Goal: Browse casually

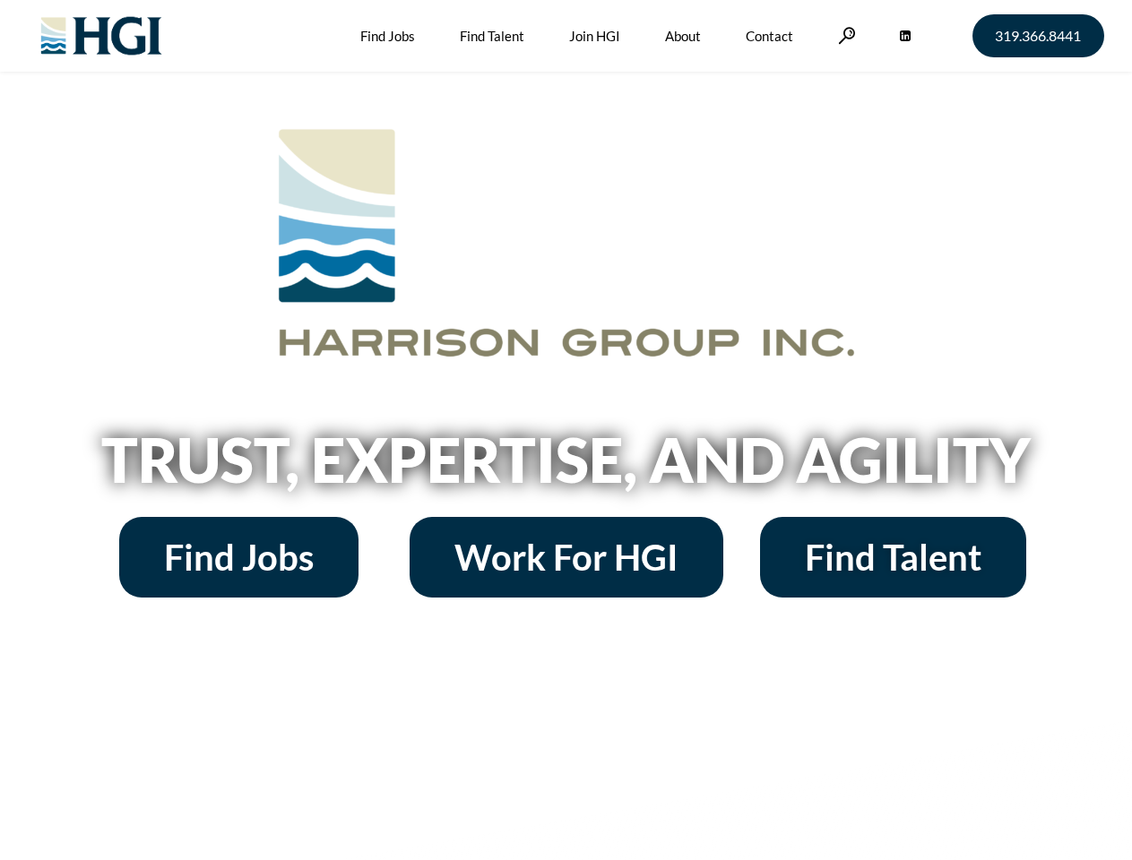
click at [565, 430] on h2 "Trust, Expertise, and Agility" at bounding box center [566, 459] width 1021 height 61
click at [844, 35] on link at bounding box center [847, 35] width 18 height 17
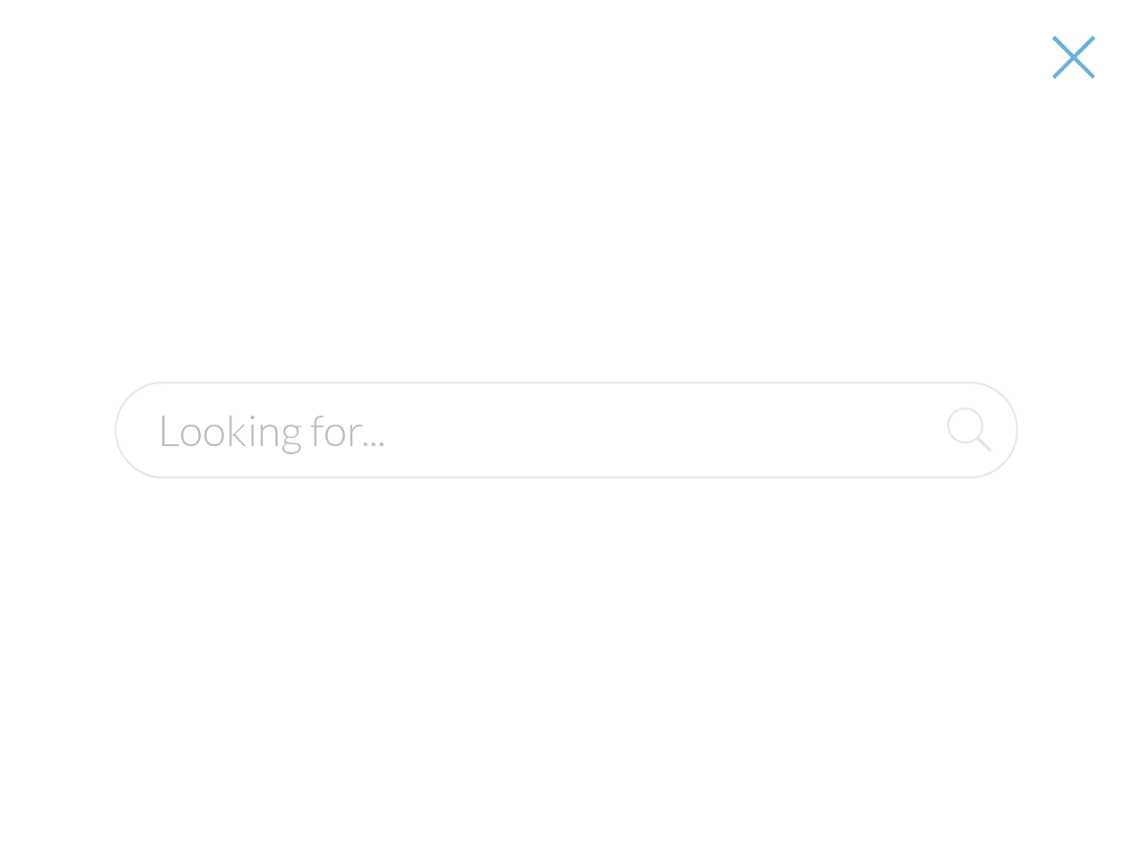
click at [565, 466] on div at bounding box center [566, 430] width 1129 height 860
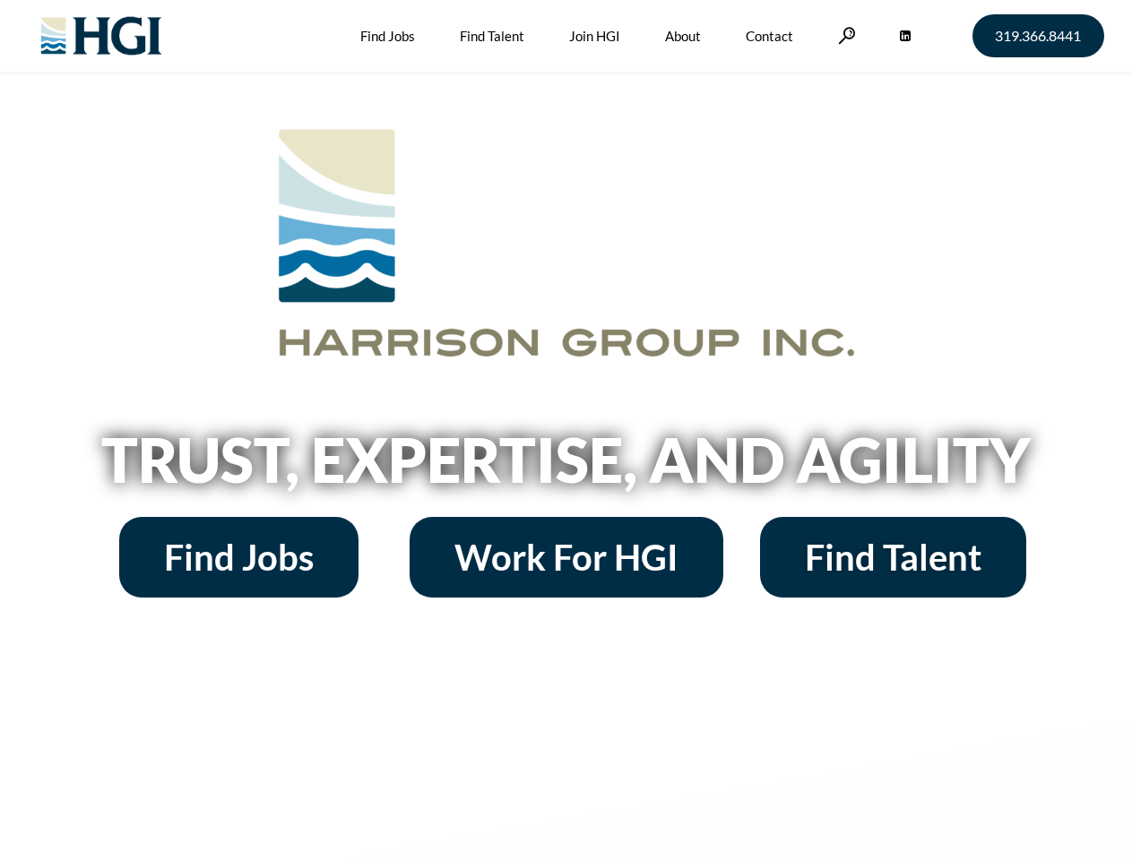
click at [565, 430] on h2 "Trust, Expertise, and Agility" at bounding box center [566, 459] width 1021 height 61
click at [844, 35] on link at bounding box center [847, 35] width 18 height 17
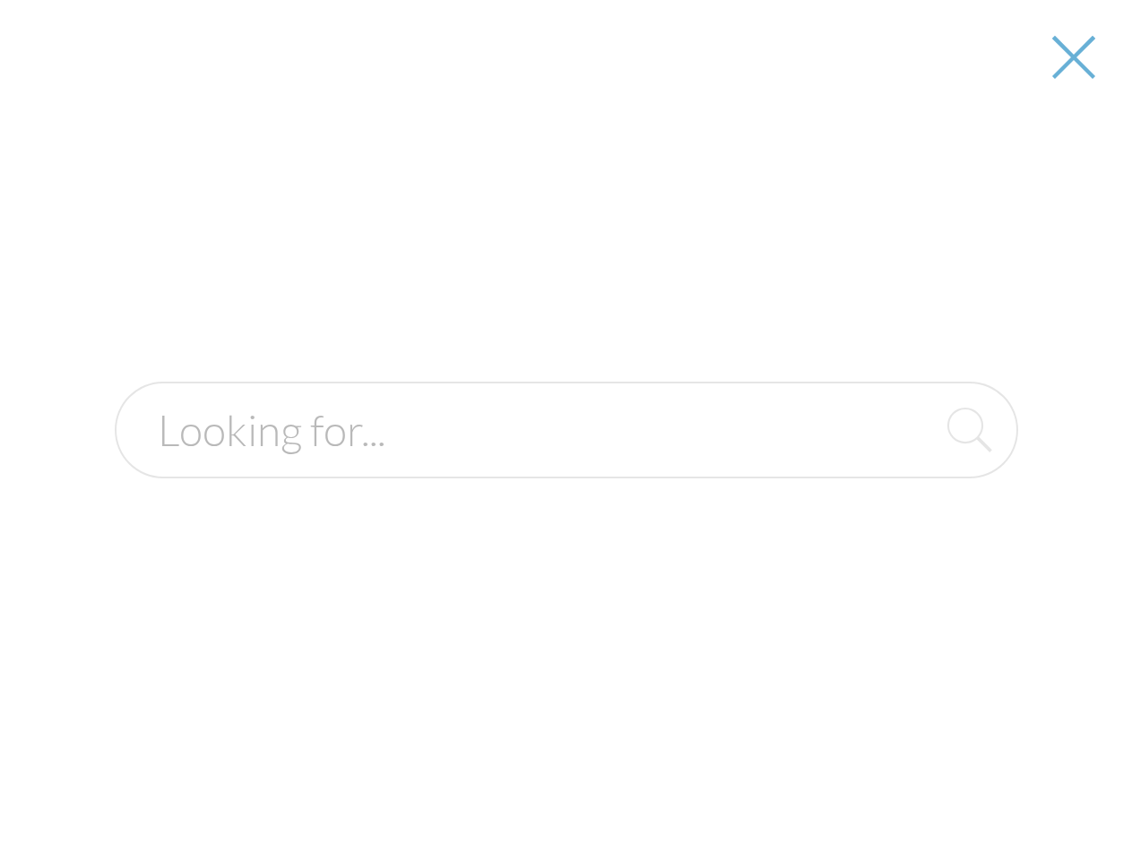
click at [565, 466] on h2 "Trust, Expertise, and Agility" at bounding box center [566, 459] width 1021 height 61
